Goal: Task Accomplishment & Management: Manage account settings

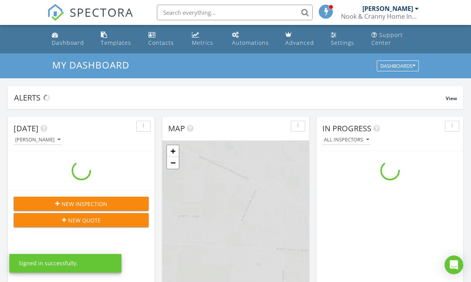
scroll to position [709, 472]
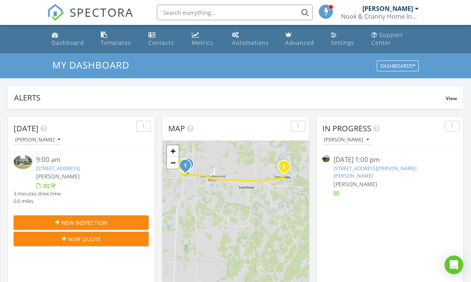
click at [343, 42] on div "Settings" at bounding box center [342, 42] width 23 height 7
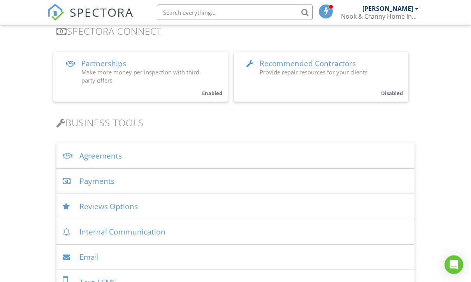
click at [77, 178] on div "Payments" at bounding box center [235, 181] width 358 height 25
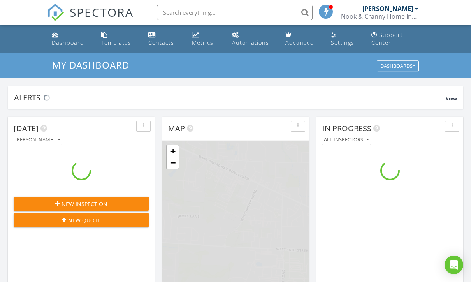
scroll to position [709, 472]
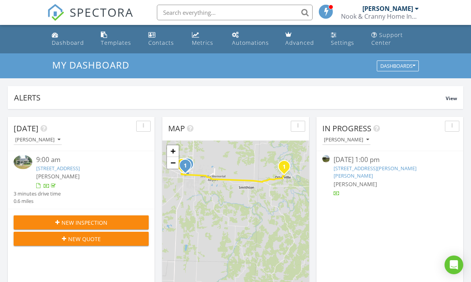
click at [60, 141] on icon "button" at bounding box center [59, 139] width 3 height 5
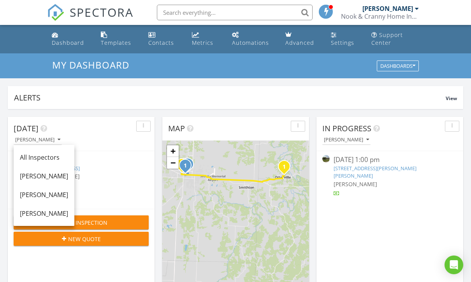
click at [31, 192] on div "[PERSON_NAME]" at bounding box center [44, 194] width 48 height 9
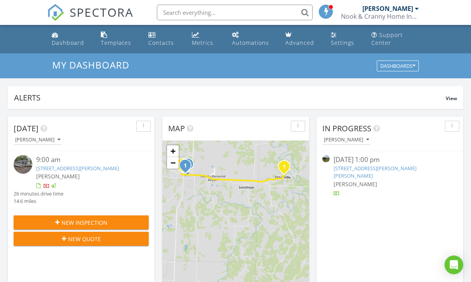
scroll to position [61, 0]
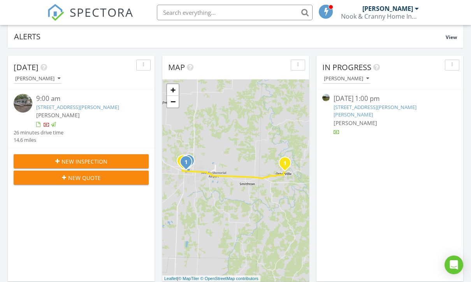
click at [458, 264] on icon "Open Intercom Messenger" at bounding box center [454, 264] width 8 height 9
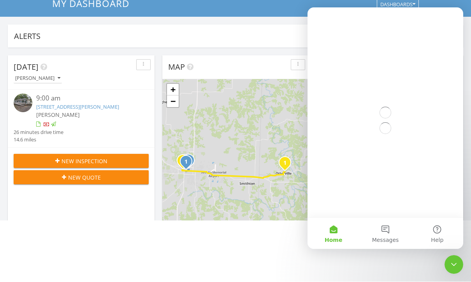
scroll to position [0, 0]
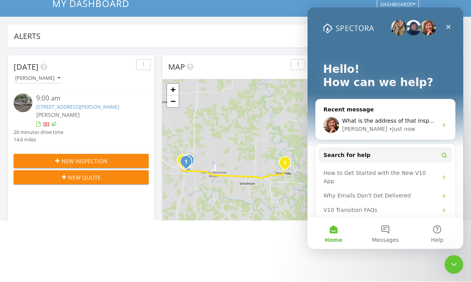
click at [375, 118] on span "What is the address of that inspection?" at bounding box center [395, 121] width 107 height 6
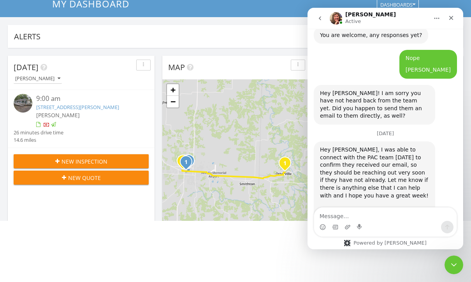
scroll to position [1545, 0]
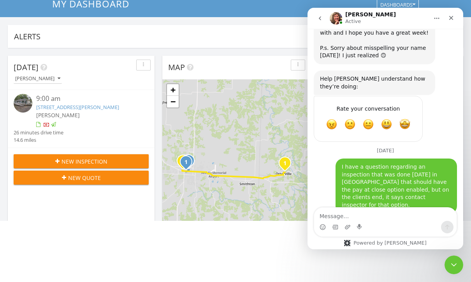
click at [345, 212] on textarea "Message…" at bounding box center [385, 214] width 143 height 13
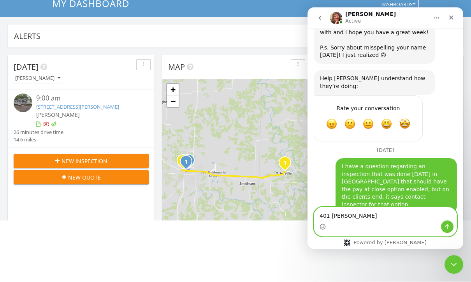
type textarea "401 Montgomery"
click at [449, 224] on icon "Send a message…" at bounding box center [447, 226] width 6 height 6
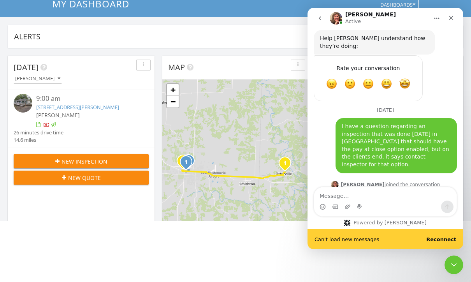
scroll to position [1588, 0]
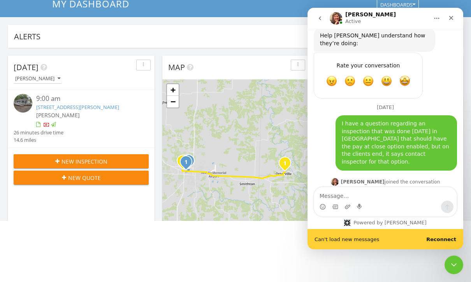
click at [448, 239] on b "Reconnect" at bounding box center [441, 239] width 30 height 6
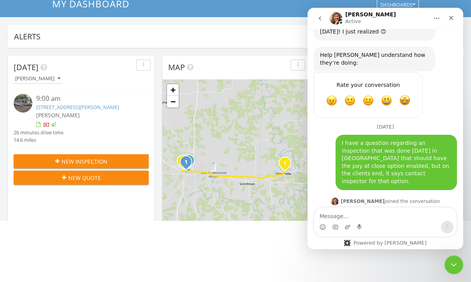
scroll to position [1568, 0]
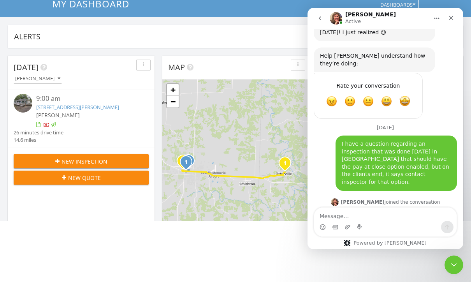
click at [61, 106] on link "401 Montgomery St, Otterville, MO 65348" at bounding box center [77, 107] width 83 height 7
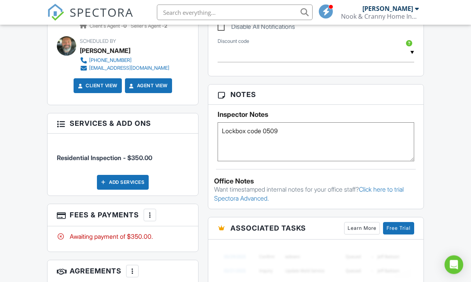
scroll to position [446, 0]
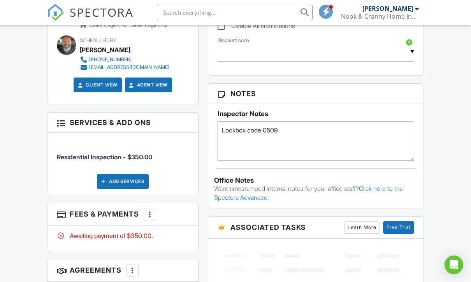
click at [151, 214] on div at bounding box center [150, 214] width 8 height 8
click at [174, 236] on li "Edit Fees & Payments" at bounding box center [189, 237] width 81 height 19
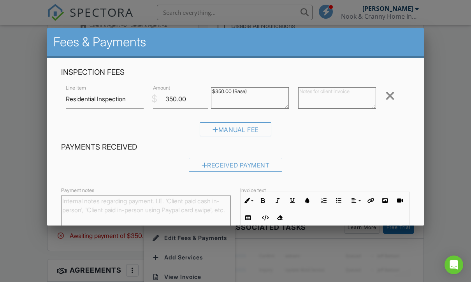
click at [222, 93] on textarea "$350.00 (Base)" at bounding box center [250, 97] width 78 height 21
type textarea "$400.00 (Base)"
click at [171, 102] on input "350.00" at bounding box center [180, 99] width 55 height 19
type input "400.00"
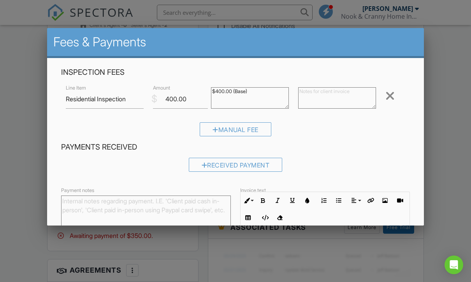
click at [394, 92] on div at bounding box center [389, 96] width 9 height 12
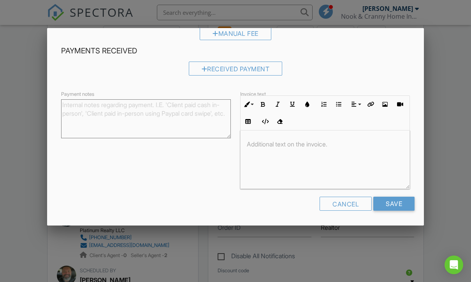
scroll to position [57, 0]
click at [343, 202] on div "Cancel" at bounding box center [346, 204] width 52 height 14
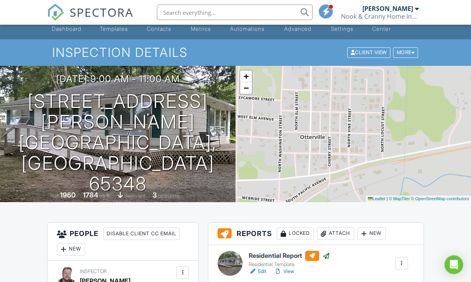
scroll to position [12, 0]
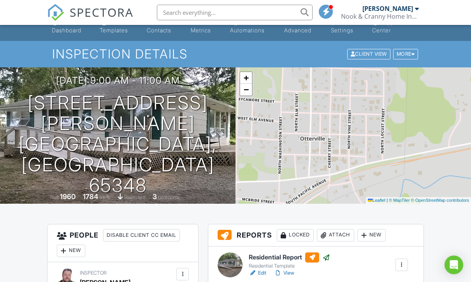
click at [458, 262] on icon "Open Intercom Messenger" at bounding box center [453, 264] width 9 height 9
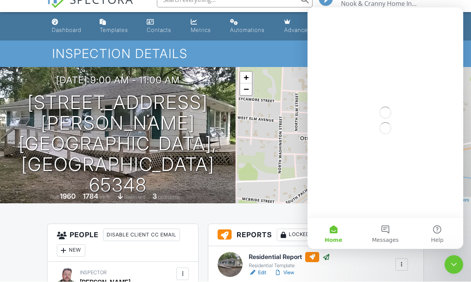
scroll to position [0, 0]
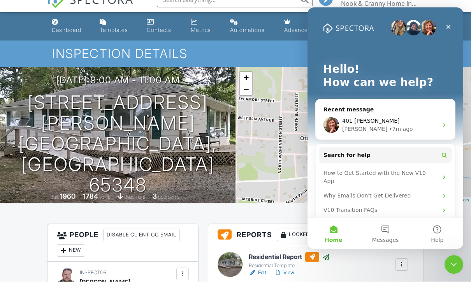
click at [376, 118] on span "401 Montgomery" at bounding box center [370, 121] width 57 height 6
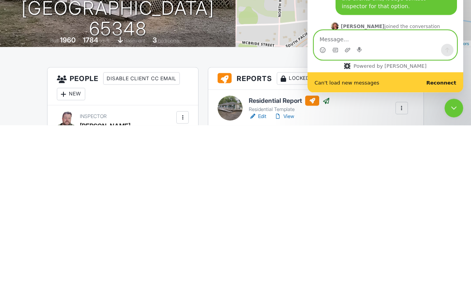
scroll to position [1588, 0]
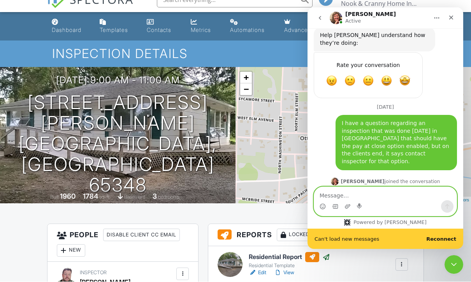
click at [451, 238] on b "Reconnect" at bounding box center [441, 239] width 30 height 6
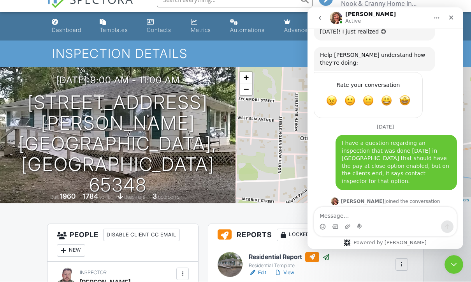
scroll to position [1568, 0]
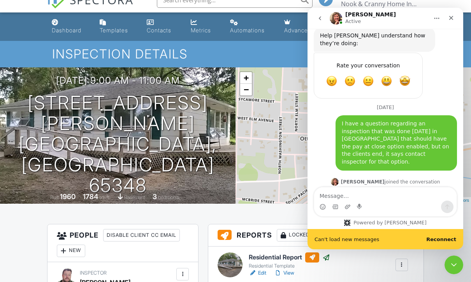
click at [447, 242] on b "Reconnect" at bounding box center [441, 239] width 30 height 6
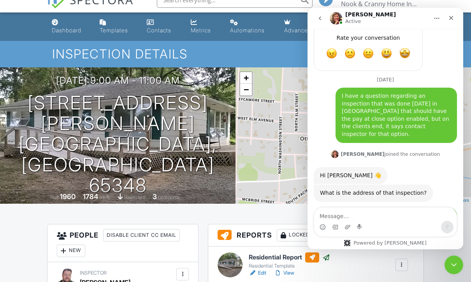
scroll to position [1623, 0]
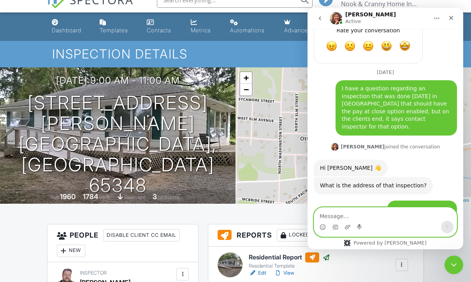
click at [335, 215] on textarea "Message…" at bounding box center [385, 214] width 143 height 13
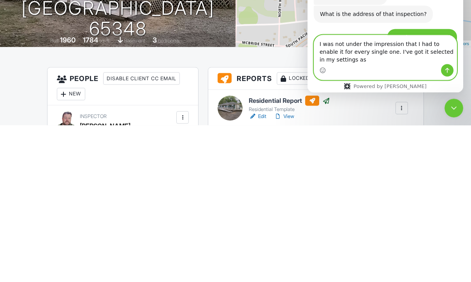
scroll to position [1638, 0]
type textarea "I was not under the impression that I had to enable it for every single one. I'…"
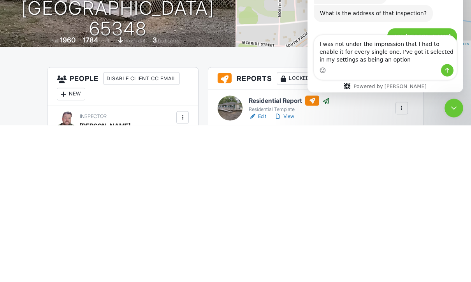
click at [446, 68] on icon "Send a message…" at bounding box center [447, 70] width 6 height 6
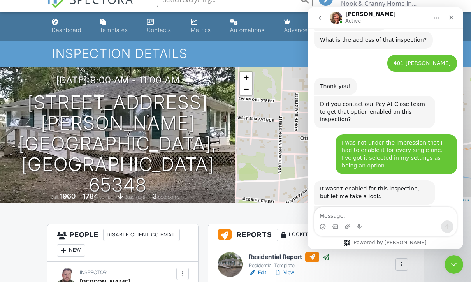
scroll to position [1768, 0]
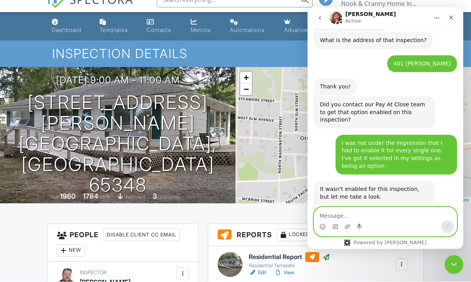
click at [352, 217] on textarea "Message…" at bounding box center [385, 213] width 143 height 13
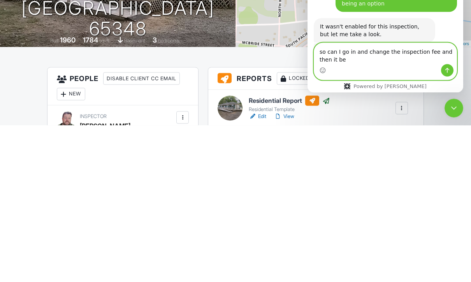
scroll to position [1776, 0]
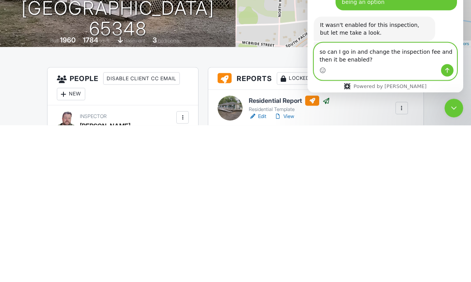
type textarea "so can I go in and change the inspection fee and then it be enabled?"
click at [450, 68] on icon "Send a message…" at bounding box center [447, 70] width 6 height 6
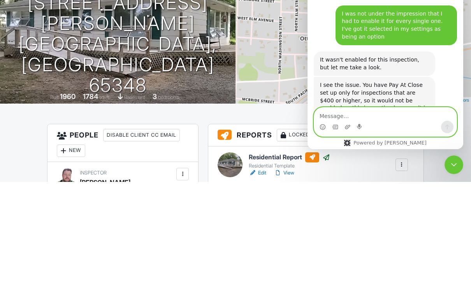
scroll to position [1798, 0]
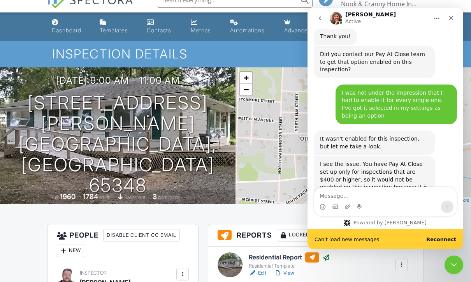
click at [452, 239] on b "Reconnect" at bounding box center [441, 239] width 30 height 6
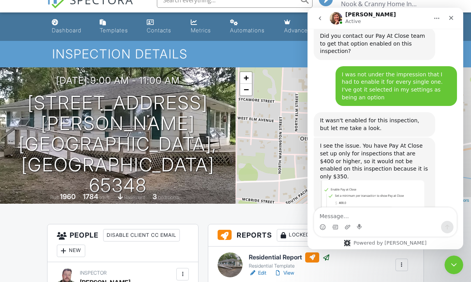
scroll to position [1828, 0]
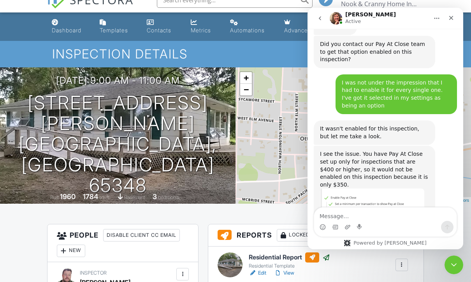
click at [456, 265] on icon "Close Intercom Messenger" at bounding box center [453, 264] width 9 height 9
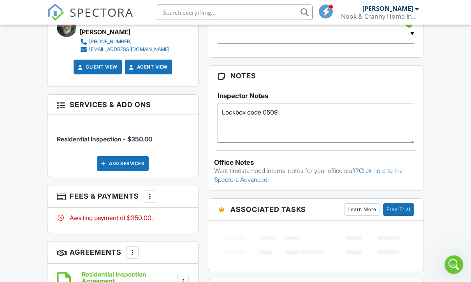
scroll to position [464, 0]
click at [154, 197] on div at bounding box center [150, 196] width 8 height 8
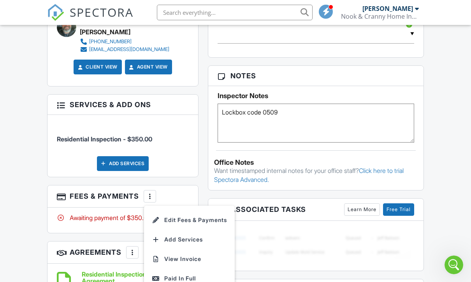
click at [193, 219] on li "Edit Fees & Payments" at bounding box center [189, 219] width 81 height 19
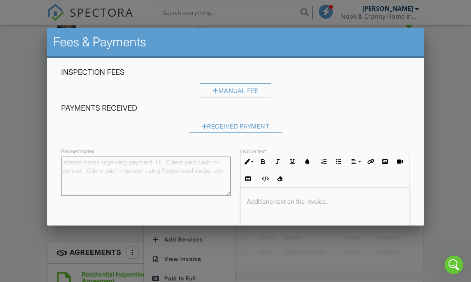
scroll to position [0, 0]
click at [251, 92] on div "Manual Fee" at bounding box center [236, 90] width 72 height 14
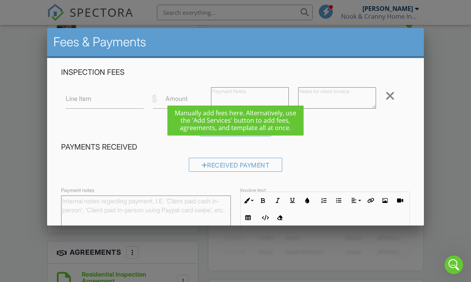
click at [83, 125] on div "Manual Fee" at bounding box center [235, 132] width 349 height 20
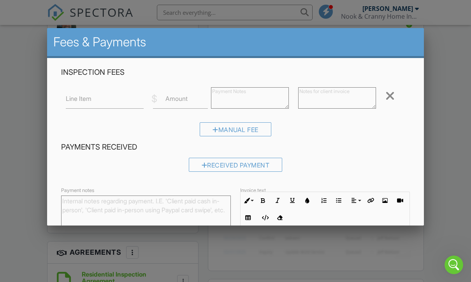
click at [392, 98] on div at bounding box center [389, 96] width 9 height 12
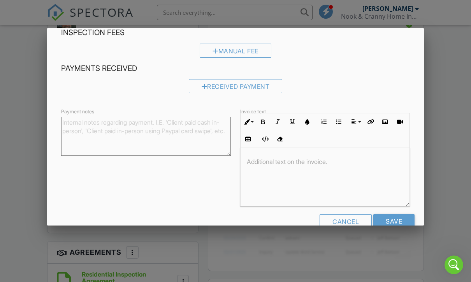
scroll to position [39, 0]
click at [348, 220] on div "Cancel" at bounding box center [346, 222] width 52 height 14
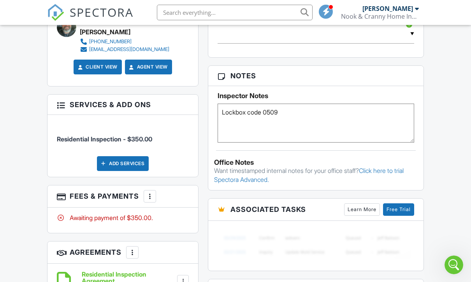
click at [153, 197] on div at bounding box center [150, 196] width 8 height 8
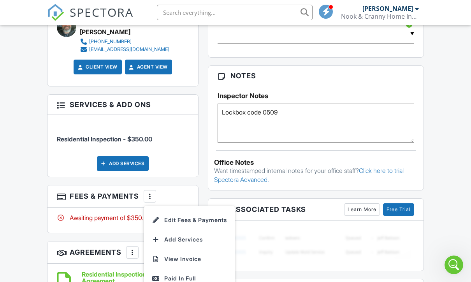
click at [178, 218] on li "Edit Fees & Payments" at bounding box center [189, 219] width 81 height 19
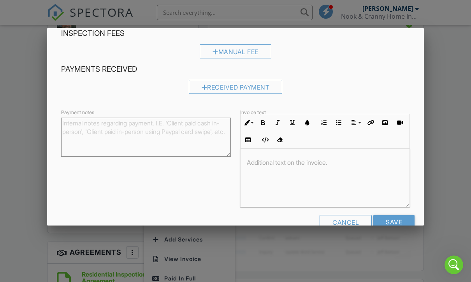
click at [243, 52] on div "Manual Fee" at bounding box center [236, 51] width 72 height 14
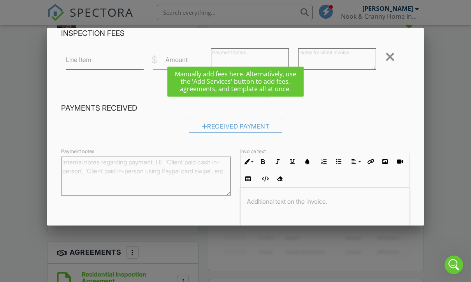
click at [137, 60] on input "Line Item" at bounding box center [105, 60] width 78 height 19
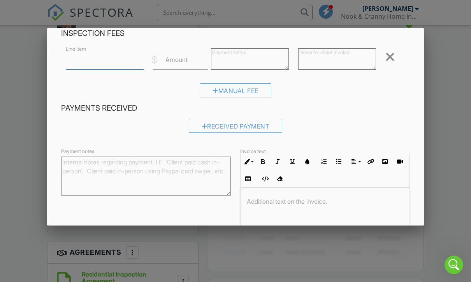
click at [138, 65] on input "Line Item" at bounding box center [105, 60] width 78 height 19
click at [142, 64] on input "Line Item" at bounding box center [105, 60] width 78 height 19
click at [76, 62] on input "Line Item" at bounding box center [105, 60] width 78 height 19
click at [76, 60] on input "Line Item" at bounding box center [105, 60] width 78 height 19
type input "Pay at closing fee"
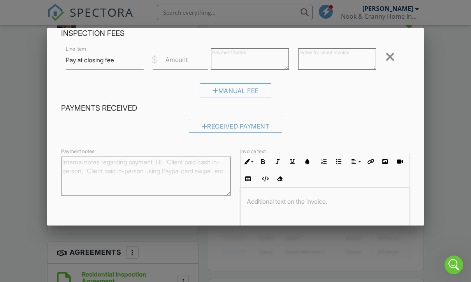
click at [187, 63] on label "Amount" at bounding box center [176, 59] width 22 height 9
click at [187, 63] on input "Amount" at bounding box center [180, 60] width 55 height 19
type input "50.00"
click at [236, 63] on textarea at bounding box center [250, 58] width 78 height 21
type textarea "Pay at closing fee"
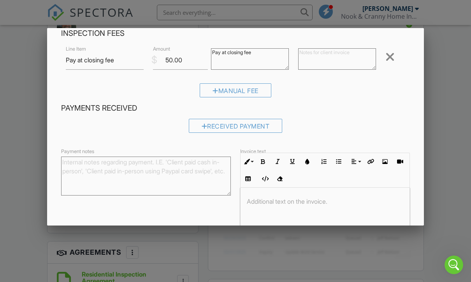
click at [235, 92] on div "Manual Fee" at bounding box center [236, 90] width 72 height 14
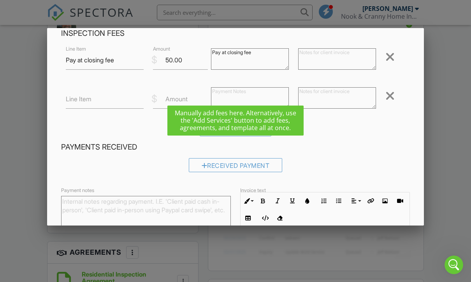
click at [374, 158] on div "Payments Received Received Payment" at bounding box center [235, 159] width 358 height 35
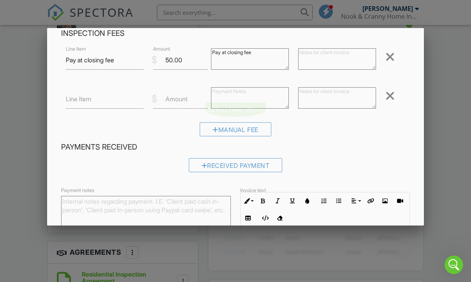
click at [393, 96] on div at bounding box center [389, 96] width 9 height 12
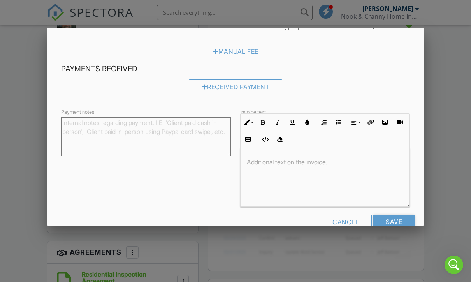
scroll to position [78, 0]
click at [402, 225] on input "Save" at bounding box center [393, 222] width 41 height 14
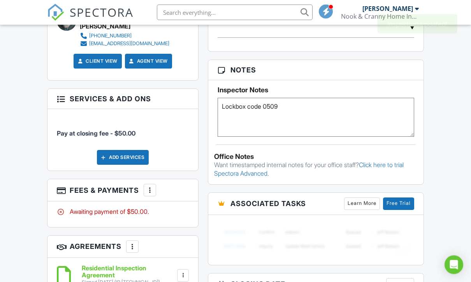
scroll to position [551, 0]
click at [108, 160] on div "Add Services" at bounding box center [123, 157] width 52 height 15
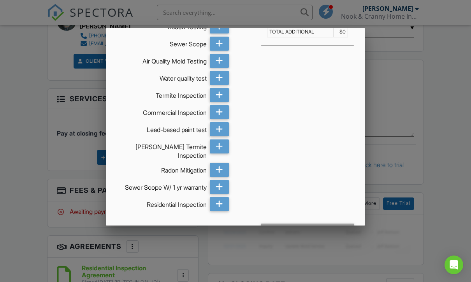
scroll to position [26, 0]
click at [219, 202] on icon at bounding box center [219, 204] width 7 height 14
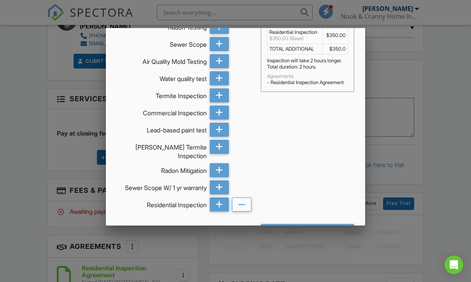
click at [312, 229] on div "Add Services (+ $350.0)" at bounding box center [307, 231] width 93 height 14
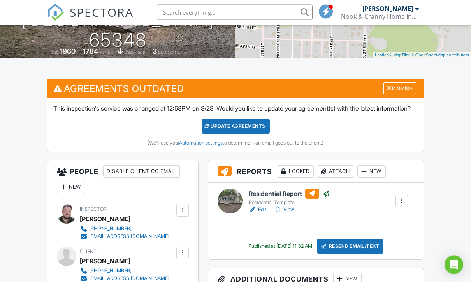
scroll to position [158, 0]
click at [231, 134] on div "Update Agreements" at bounding box center [236, 126] width 68 height 15
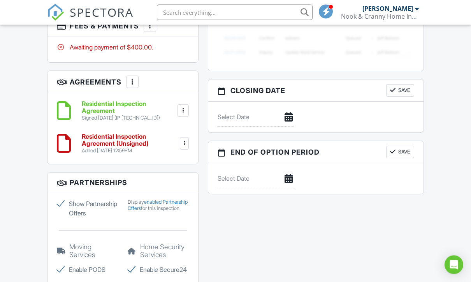
scroll to position [663, 0]
click at [184, 108] on div at bounding box center [183, 111] width 8 height 8
click at [164, 148] on li "Delete" at bounding box center [162, 151] width 44 height 19
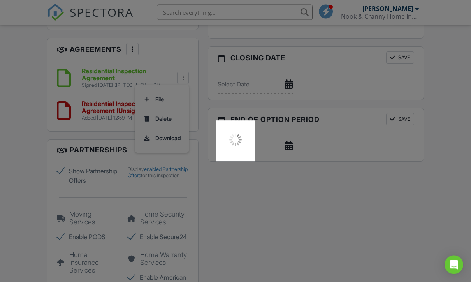
scroll to position [726, 0]
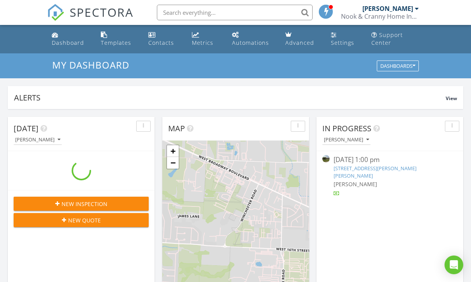
scroll to position [709, 472]
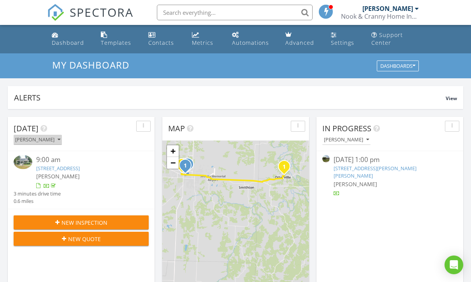
click at [60, 141] on div "[PERSON_NAME]" at bounding box center [37, 139] width 45 height 5
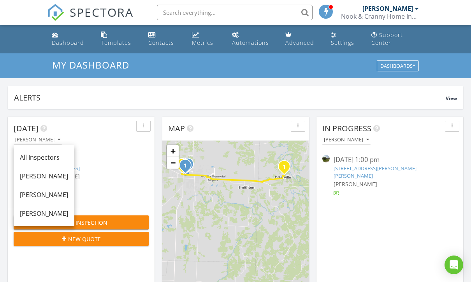
click at [363, 180] on span "[PERSON_NAME]" at bounding box center [356, 183] width 44 height 7
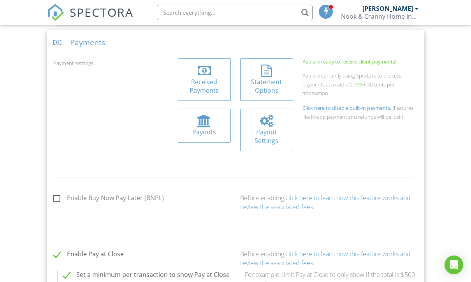
scroll to position [43, 0]
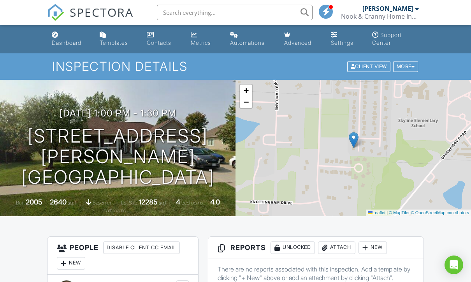
click at [411, 62] on div "More" at bounding box center [405, 67] width 25 height 11
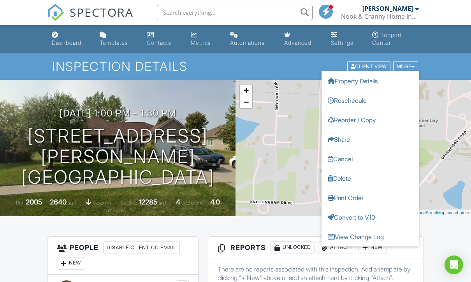
click at [345, 179] on link "Delete" at bounding box center [370, 178] width 97 height 19
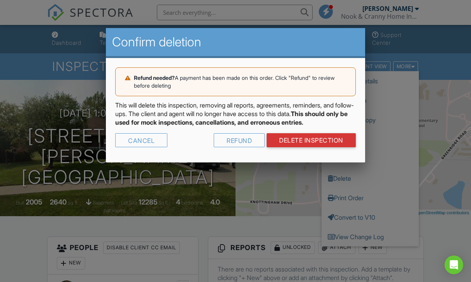
click at [331, 147] on link "DELETE Inspection" at bounding box center [311, 140] width 89 height 14
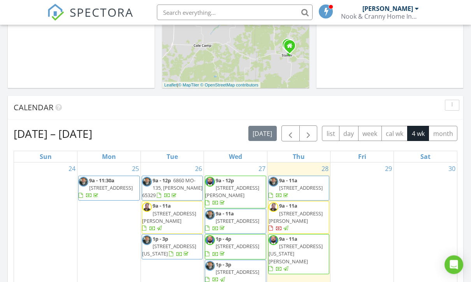
scroll to position [255, 0]
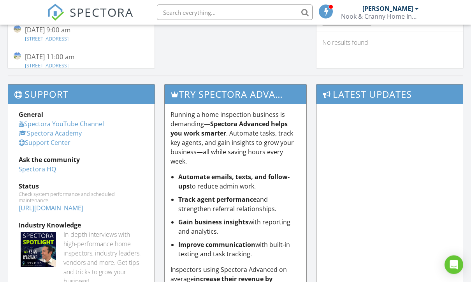
scroll to position [806, 0]
